Goal: Transaction & Acquisition: Purchase product/service

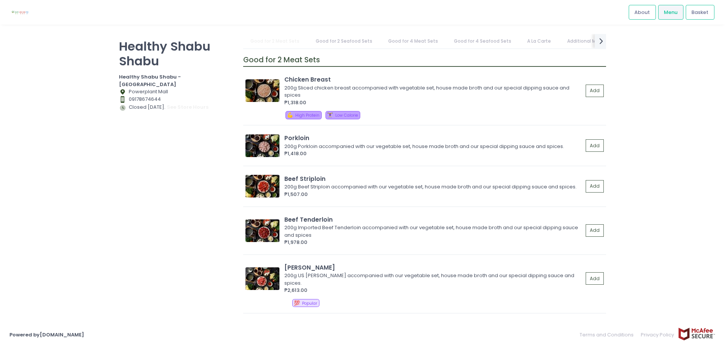
click at [333, 38] on link "Good for 2 Seafood Sets" at bounding box center [343, 41] width 71 height 14
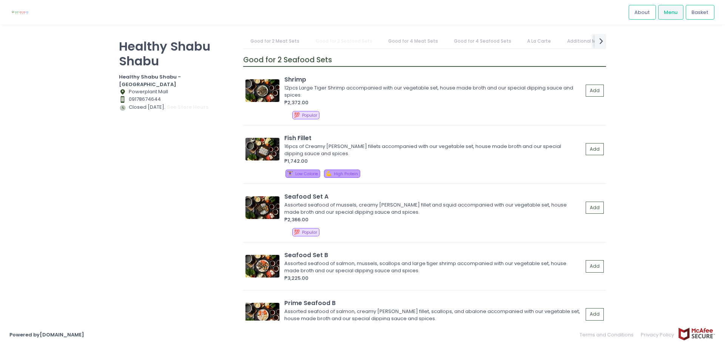
click at [415, 42] on link "Good for 4 Meat Sets" at bounding box center [413, 41] width 65 height 14
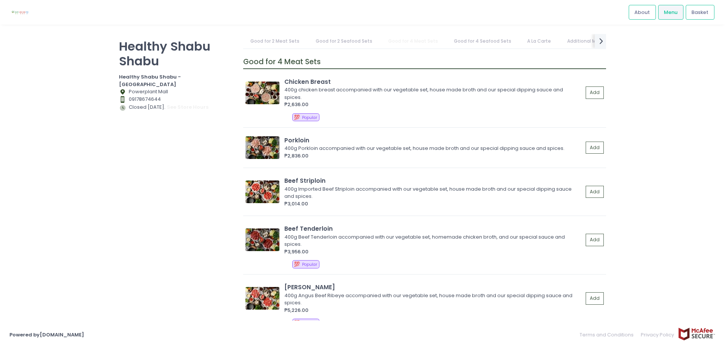
scroll to position [663, 0]
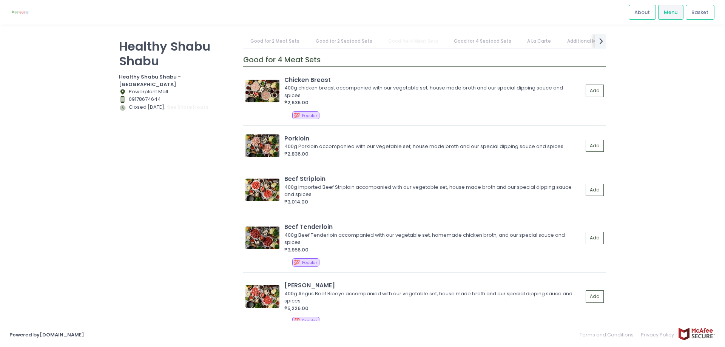
click at [484, 44] on link "Good for 4 Seafood Sets" at bounding box center [483, 41] width 72 height 14
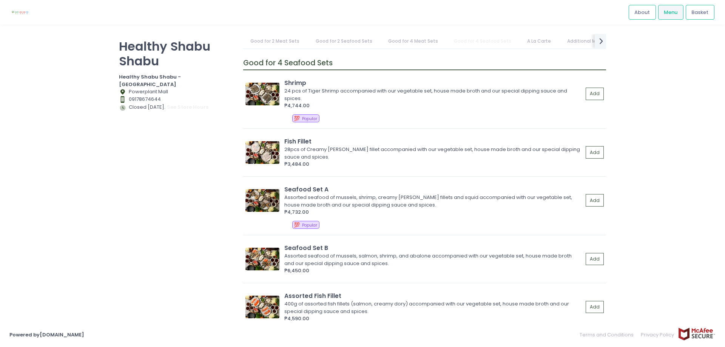
scroll to position [997, 0]
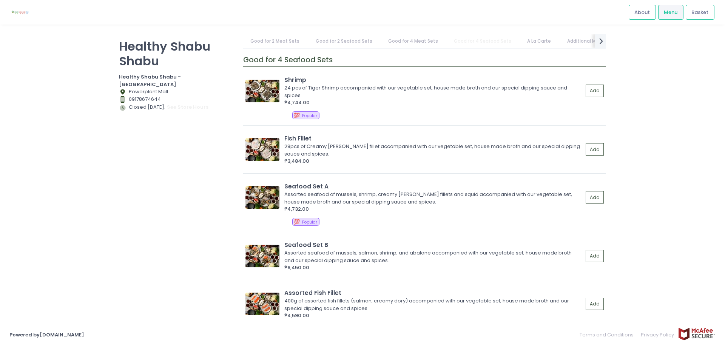
click at [533, 42] on link "A La Carte" at bounding box center [539, 41] width 39 height 14
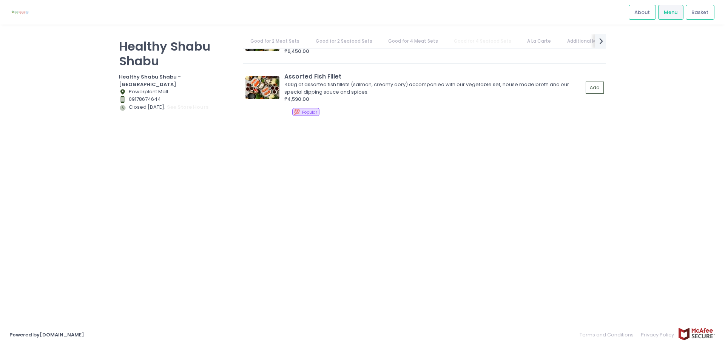
scroll to position [0, 5]
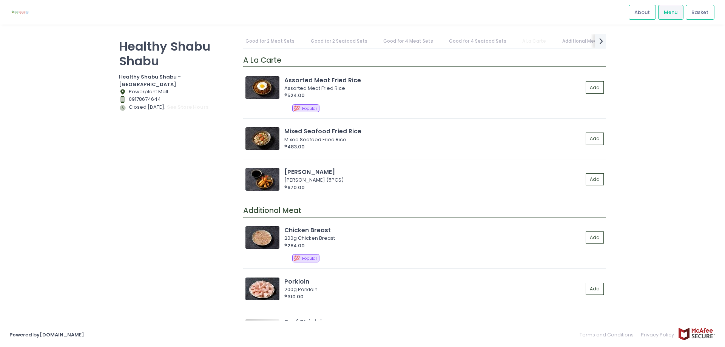
click at [566, 37] on link "Additional Meat" at bounding box center [581, 41] width 52 height 14
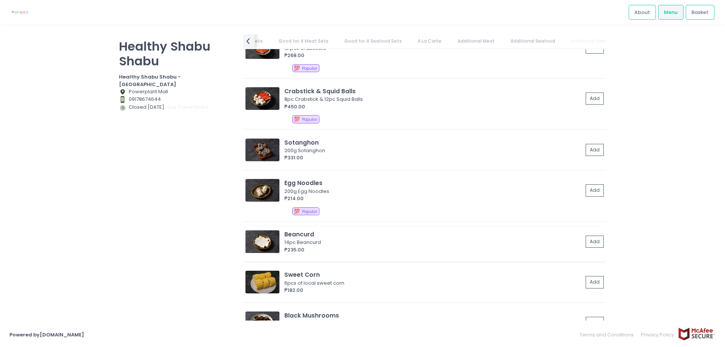
scroll to position [2217, 0]
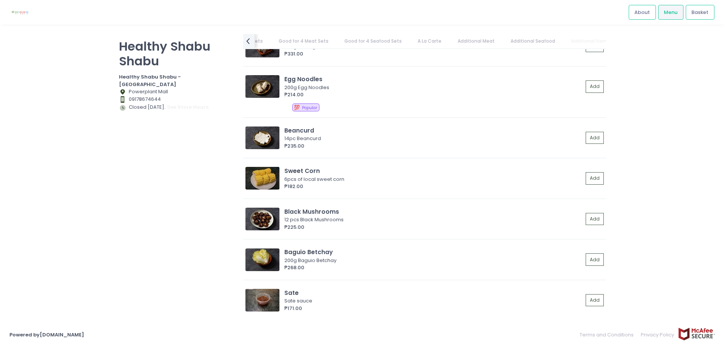
click at [577, 43] on link "Additional Items" at bounding box center [591, 41] width 54 height 14
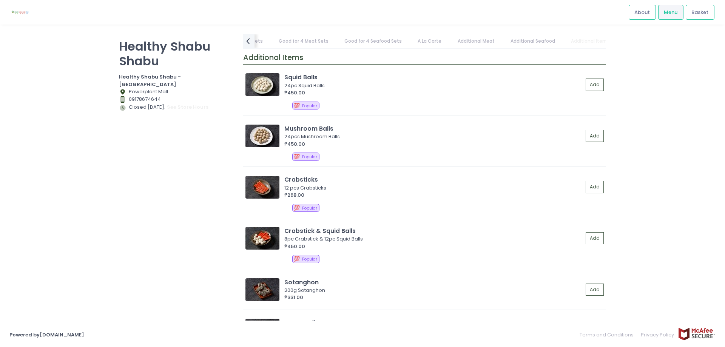
scroll to position [1971, 0]
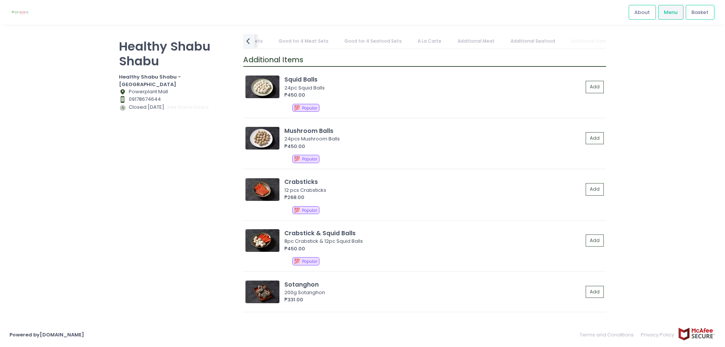
click at [590, 46] on link "Additional Items" at bounding box center [591, 41] width 54 height 14
click at [518, 45] on link "Additional Seafood" at bounding box center [532, 41] width 59 height 14
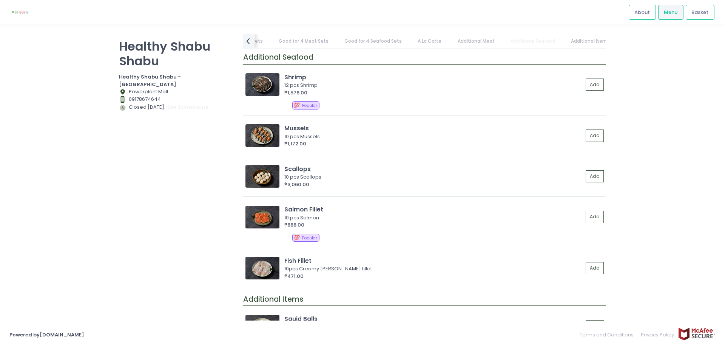
scroll to position [1729, 0]
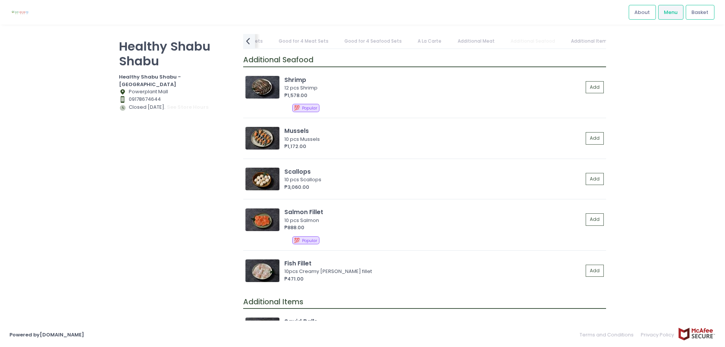
click at [252, 43] on icon "prev Created with Sketch." at bounding box center [248, 41] width 11 height 11
click at [252, 43] on link "Good for 2 Meat Sets" at bounding box center [275, 41] width 64 height 14
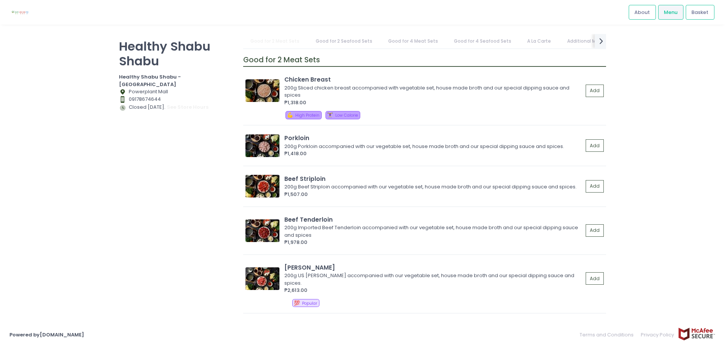
click at [266, 41] on link "Good for 2 Meat Sets" at bounding box center [275, 41] width 64 height 14
click at [677, 11] on span "Menu" at bounding box center [671, 13] width 14 height 8
